Goal: Task Accomplishment & Management: Manage account settings

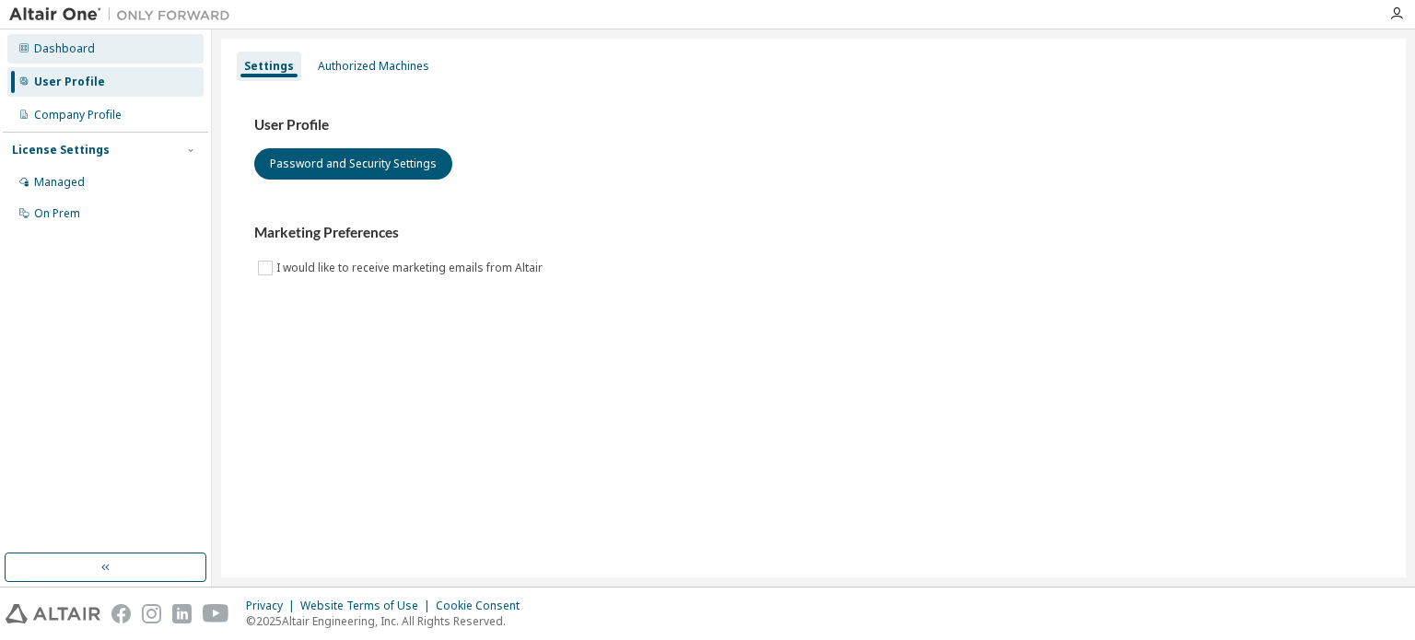
click at [72, 51] on div "Dashboard" at bounding box center [64, 48] width 61 height 15
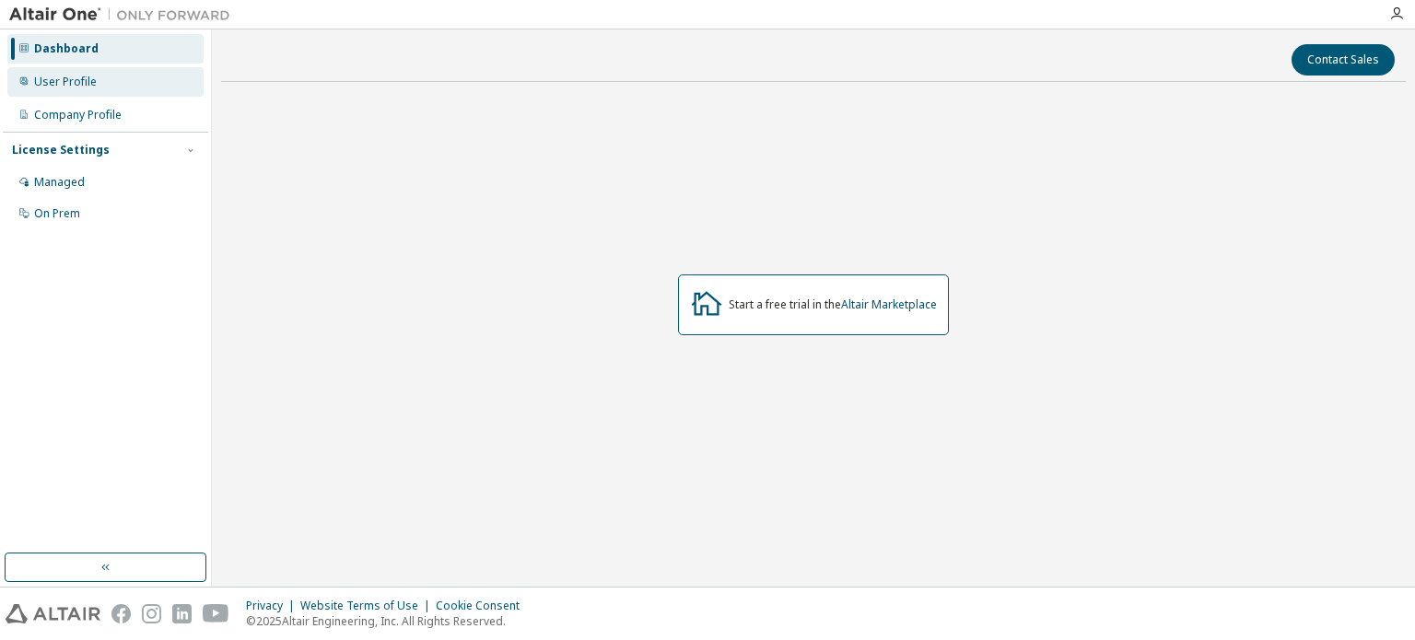
click at [64, 87] on div "User Profile" at bounding box center [65, 82] width 63 height 15
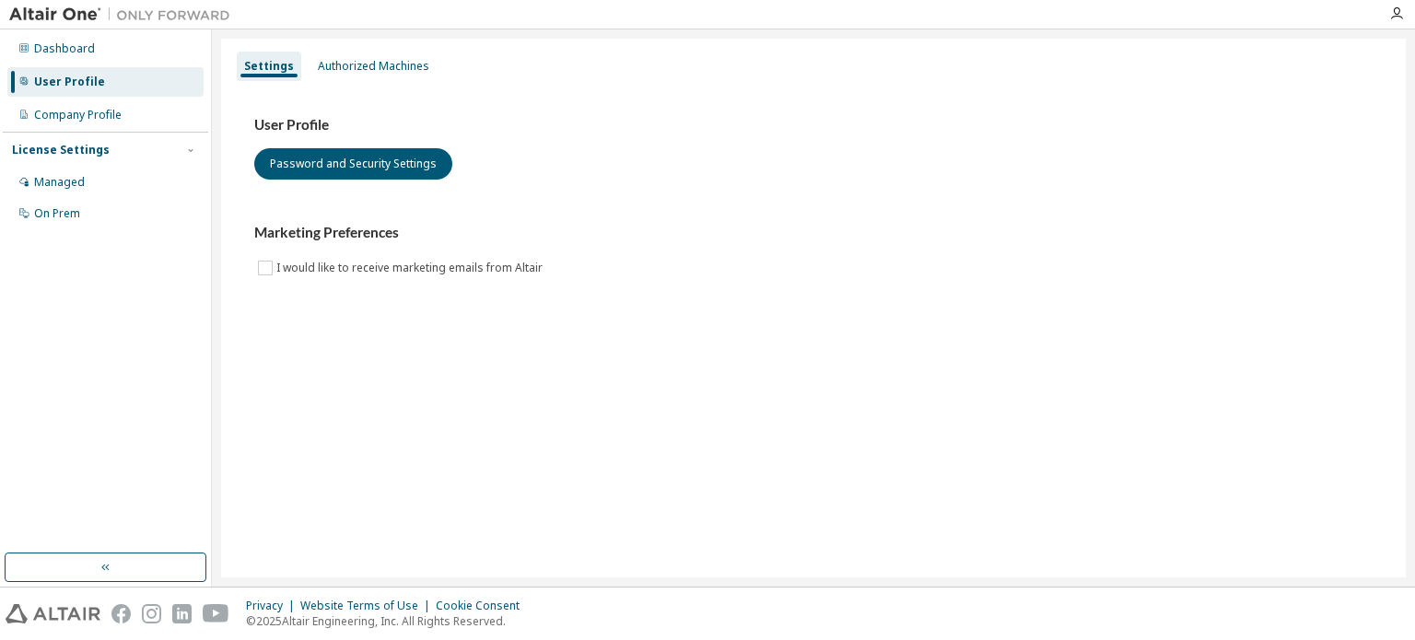
click at [59, 16] on img at bounding box center [124, 15] width 230 height 18
